Goal: Obtain resource: Obtain resource

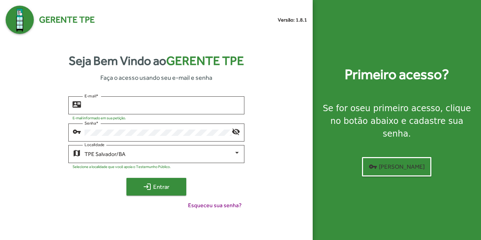
type input "**********"
click at [156, 183] on span "login Entrar" at bounding box center [156, 186] width 47 height 13
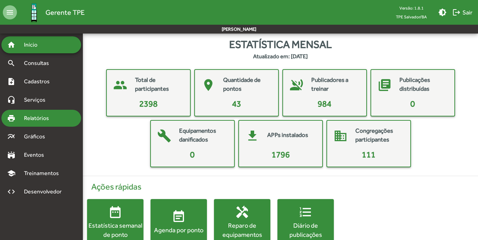
click at [41, 113] on div "print Relatórios" at bounding box center [41, 118] width 80 height 17
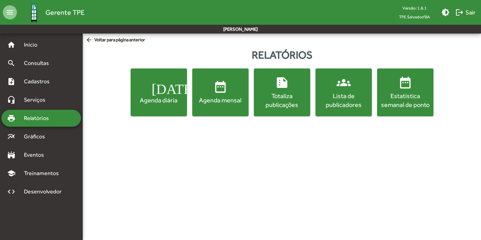
click at [350, 100] on div "Lista de publicadores" at bounding box center [344, 100] width 54 height 18
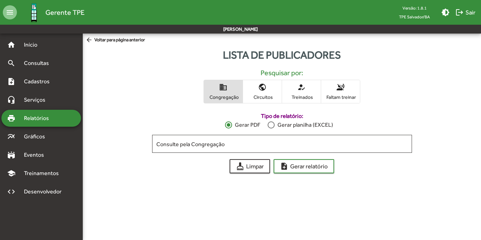
click at [274, 124] on div at bounding box center [271, 124] width 7 height 7
click at [260, 95] on span "Circuitos" at bounding box center [262, 97] width 35 height 6
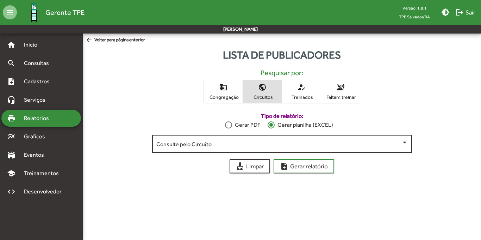
click at [254, 149] on div "Consulte pelo Circuito" at bounding box center [282, 142] width 252 height 19
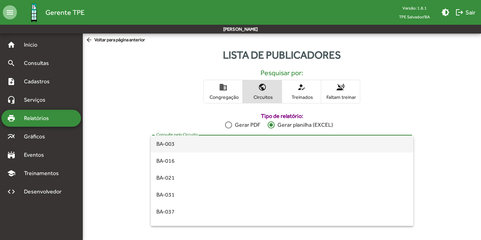
click at [237, 145] on span "BA-003" at bounding box center [282, 143] width 252 height 17
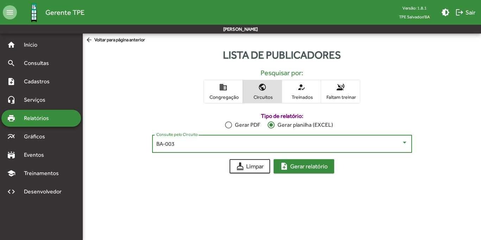
click at [290, 166] on span "note_add Gerar relatório" at bounding box center [304, 166] width 48 height 13
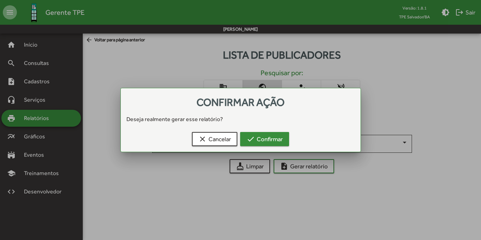
click at [257, 142] on span "check Confirmar" at bounding box center [265, 138] width 36 height 13
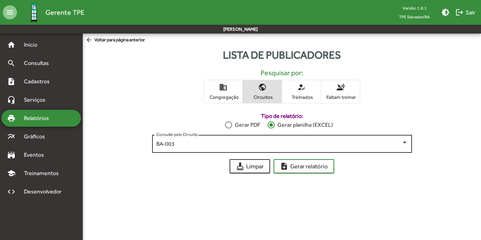
click at [283, 148] on div "BA-003 Consulte pelo Circuito" at bounding box center [282, 142] width 252 height 19
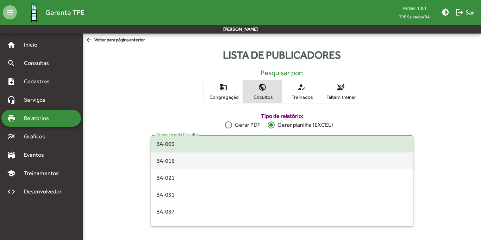
click at [282, 161] on span "BA-016" at bounding box center [282, 160] width 252 height 17
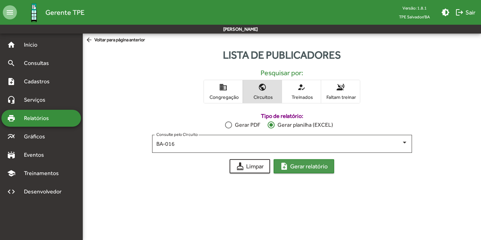
click at [284, 163] on mat-icon "note_add" at bounding box center [284, 166] width 8 height 8
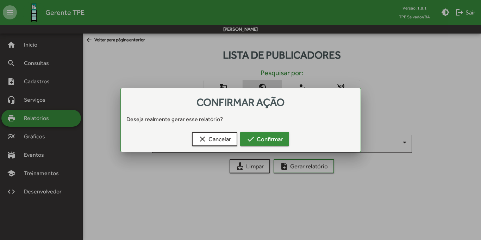
click at [268, 140] on span "check Confirmar" at bounding box center [265, 138] width 36 height 13
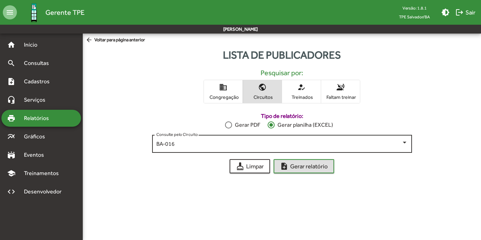
click at [340, 145] on div "BA-016" at bounding box center [278, 144] width 245 height 6
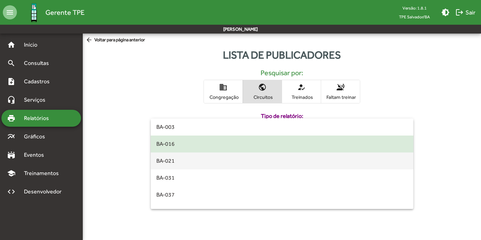
click at [335, 164] on span "BA-021" at bounding box center [282, 160] width 252 height 17
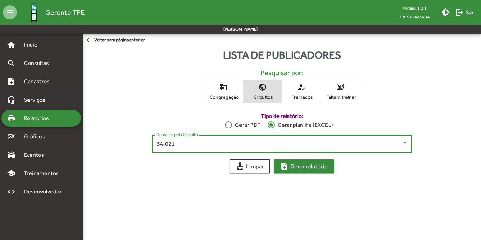
click at [322, 165] on span "note_add Gerar relatório" at bounding box center [304, 166] width 48 height 13
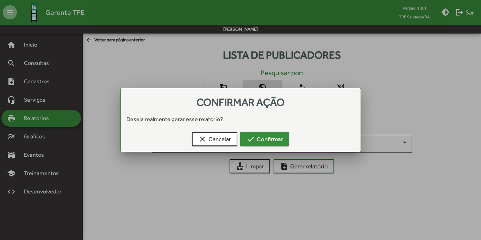
click at [278, 141] on span "check Confirmar" at bounding box center [265, 138] width 36 height 13
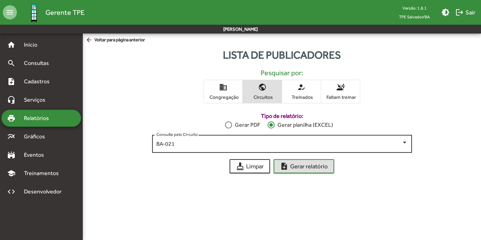
click at [344, 145] on div "BA-021" at bounding box center [278, 144] width 245 height 6
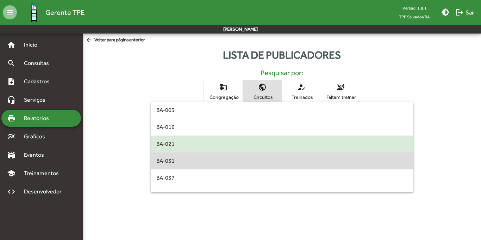
click at [333, 168] on span "BA-031" at bounding box center [282, 160] width 252 height 17
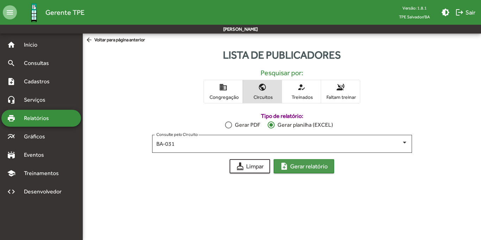
click at [288, 166] on mat-icon "note_add" at bounding box center [284, 166] width 8 height 8
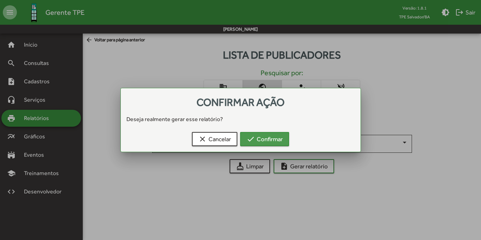
click at [276, 140] on span "check Confirmar" at bounding box center [265, 138] width 36 height 13
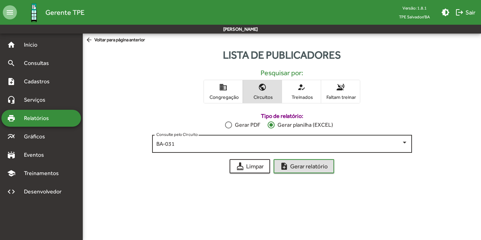
click at [311, 143] on div "BA-031" at bounding box center [278, 144] width 245 height 6
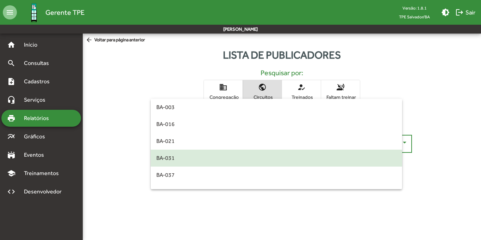
scroll to position [14, 0]
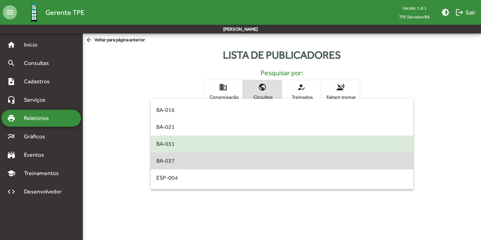
click at [302, 162] on span "BA-037" at bounding box center [282, 160] width 252 height 17
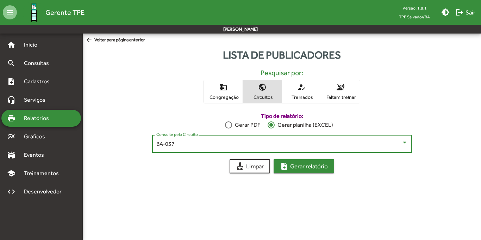
click at [308, 169] on span "note_add Gerar relatório" at bounding box center [304, 166] width 48 height 13
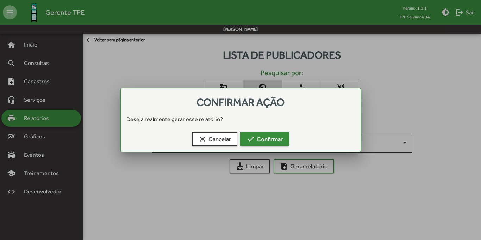
click at [275, 142] on span "check Confirmar" at bounding box center [265, 138] width 36 height 13
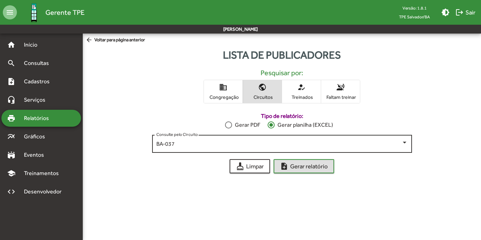
click at [310, 148] on div "BA-037 Consulte pelo Circuito" at bounding box center [282, 142] width 252 height 19
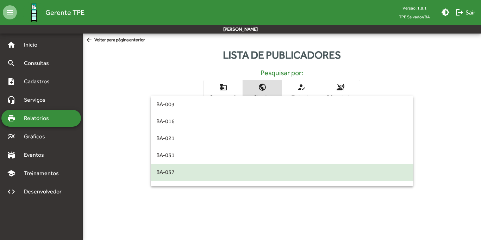
scroll to position [28, 0]
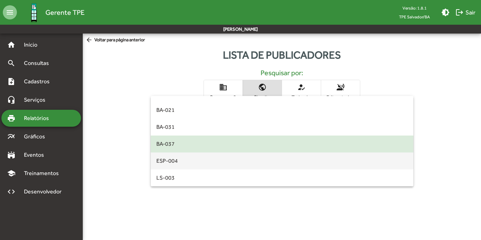
click at [198, 162] on span "ESP-004" at bounding box center [282, 160] width 252 height 17
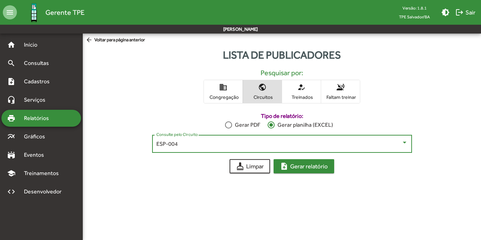
click at [322, 167] on span "note_add Gerar relatório" at bounding box center [304, 166] width 48 height 13
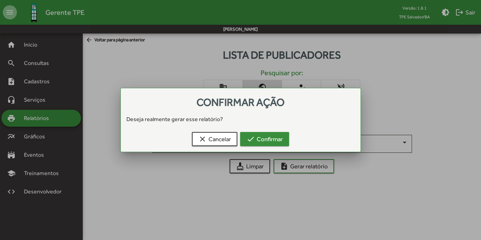
click at [272, 135] on span "check Confirmar" at bounding box center [265, 138] width 36 height 13
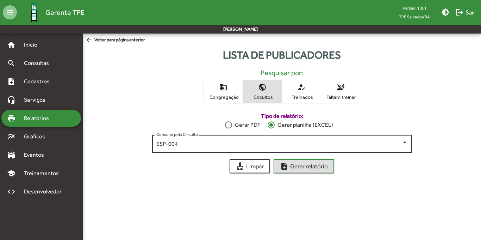
click at [323, 145] on div "ESP-004" at bounding box center [278, 144] width 245 height 6
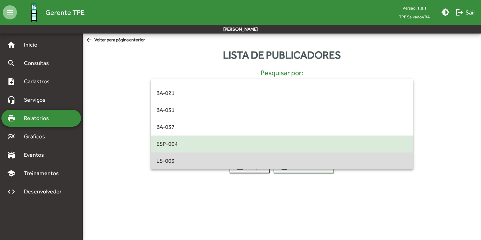
click at [314, 160] on span "LS-003" at bounding box center [282, 160] width 252 height 17
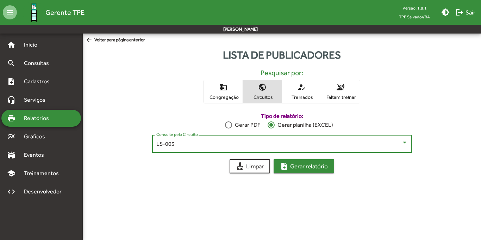
click at [313, 167] on span "note_add Gerar relatório" at bounding box center [304, 166] width 48 height 13
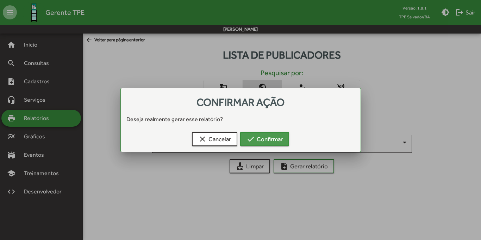
click at [273, 135] on span "check Confirmar" at bounding box center [265, 138] width 36 height 13
